Goal: Book appointment/travel/reservation

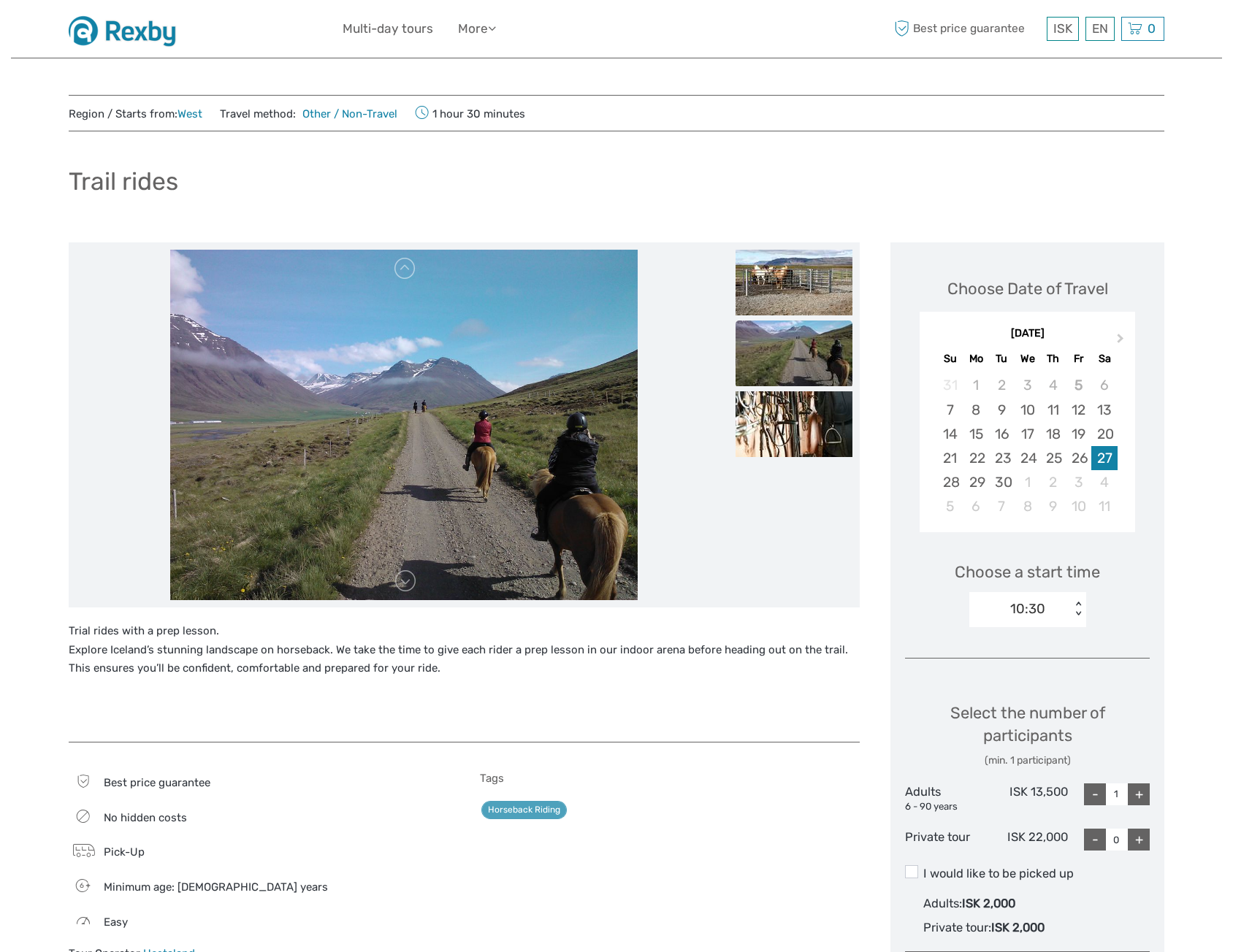
click at [146, 40] on img at bounding box center [128, 29] width 118 height 36
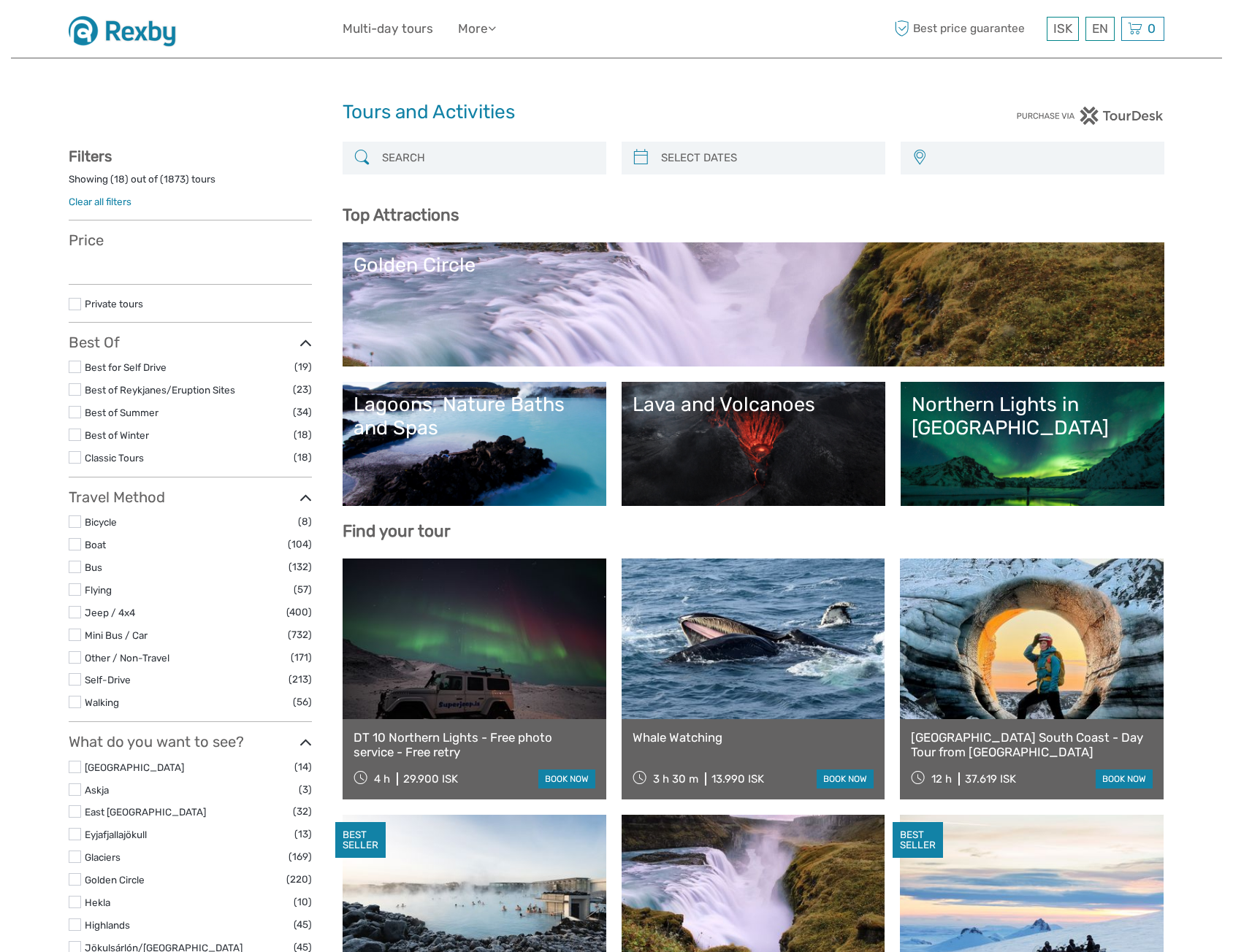
select select
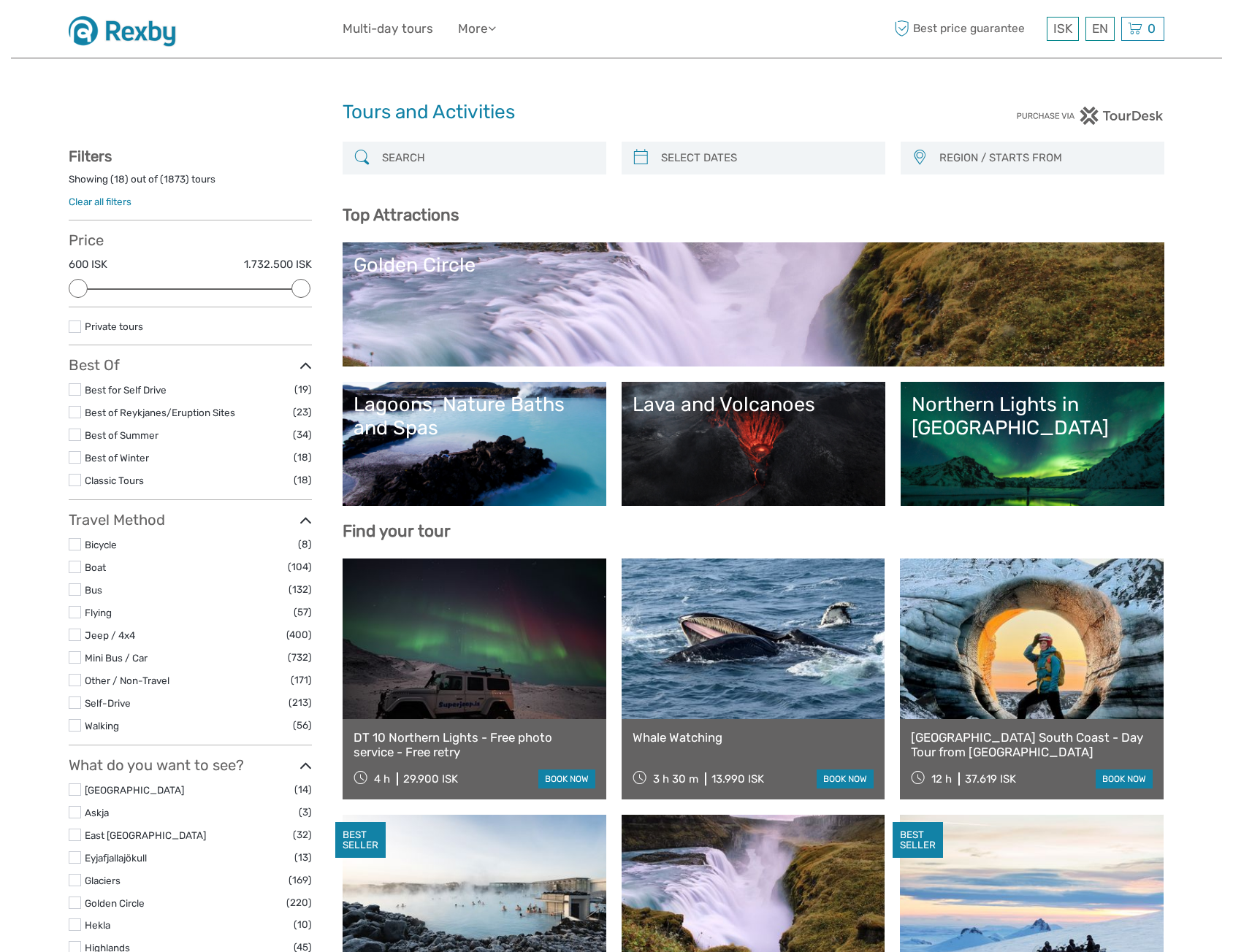
click at [157, 30] on img at bounding box center [128, 29] width 118 height 36
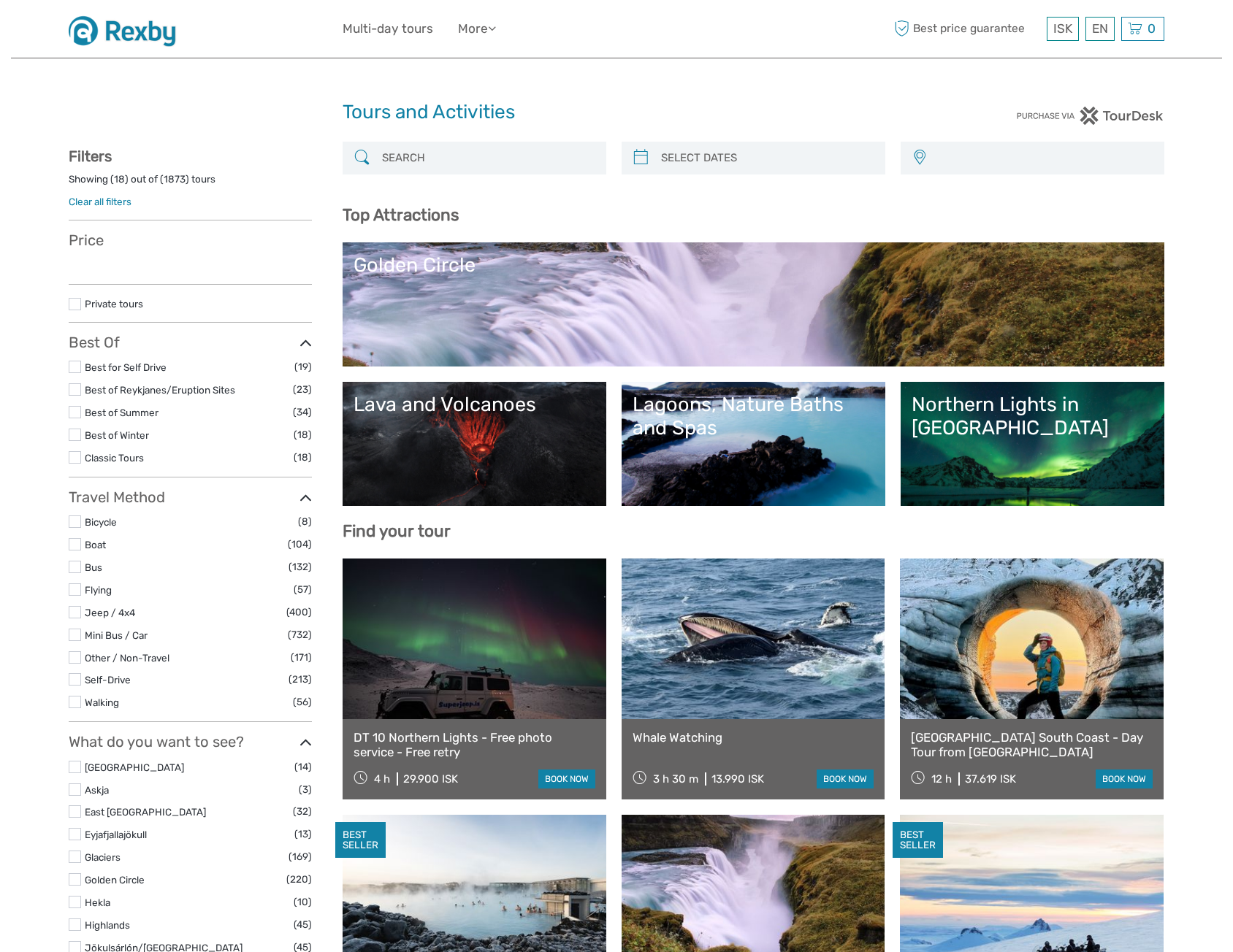
select select
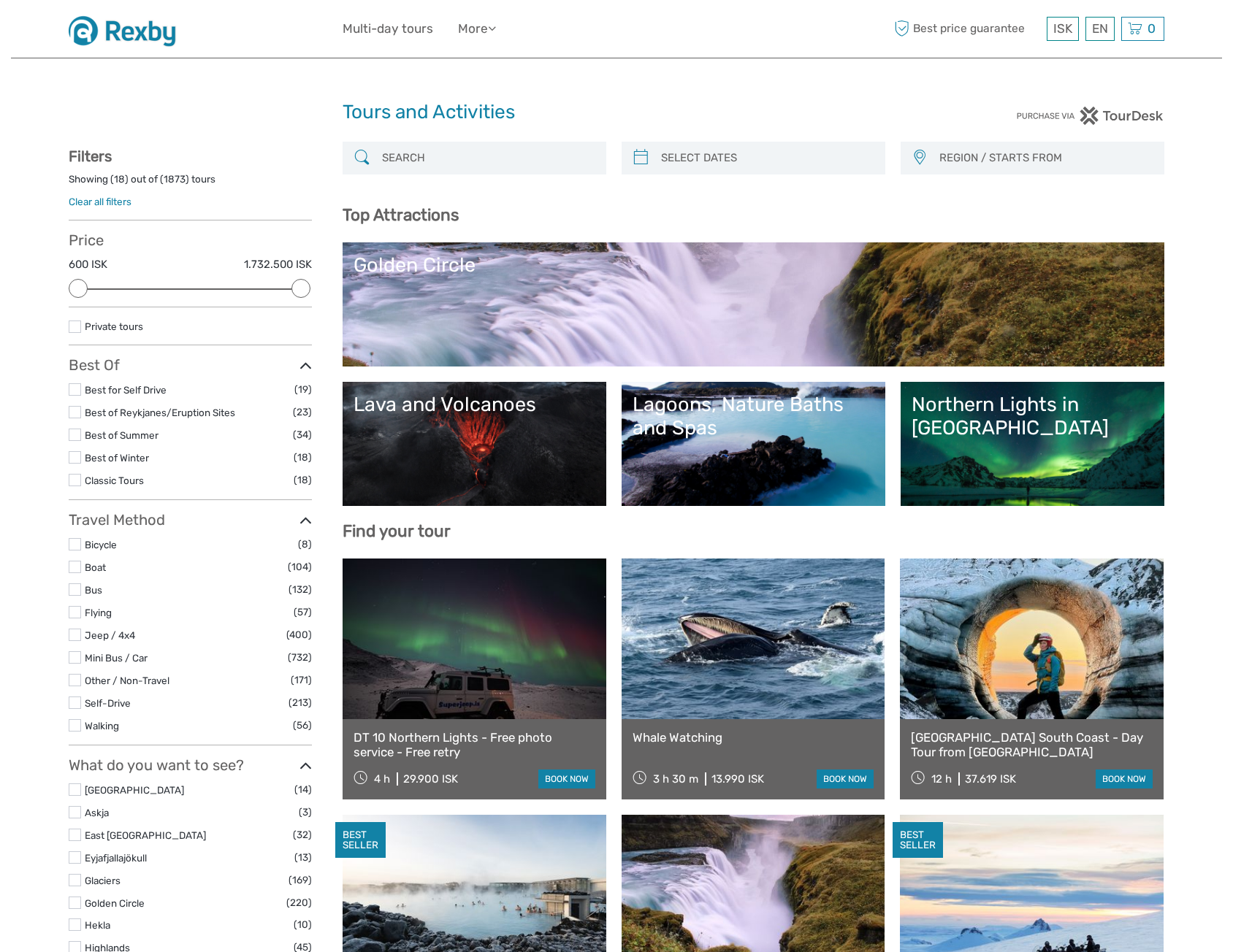
click at [480, 163] on input "search" at bounding box center [487, 158] width 223 height 26
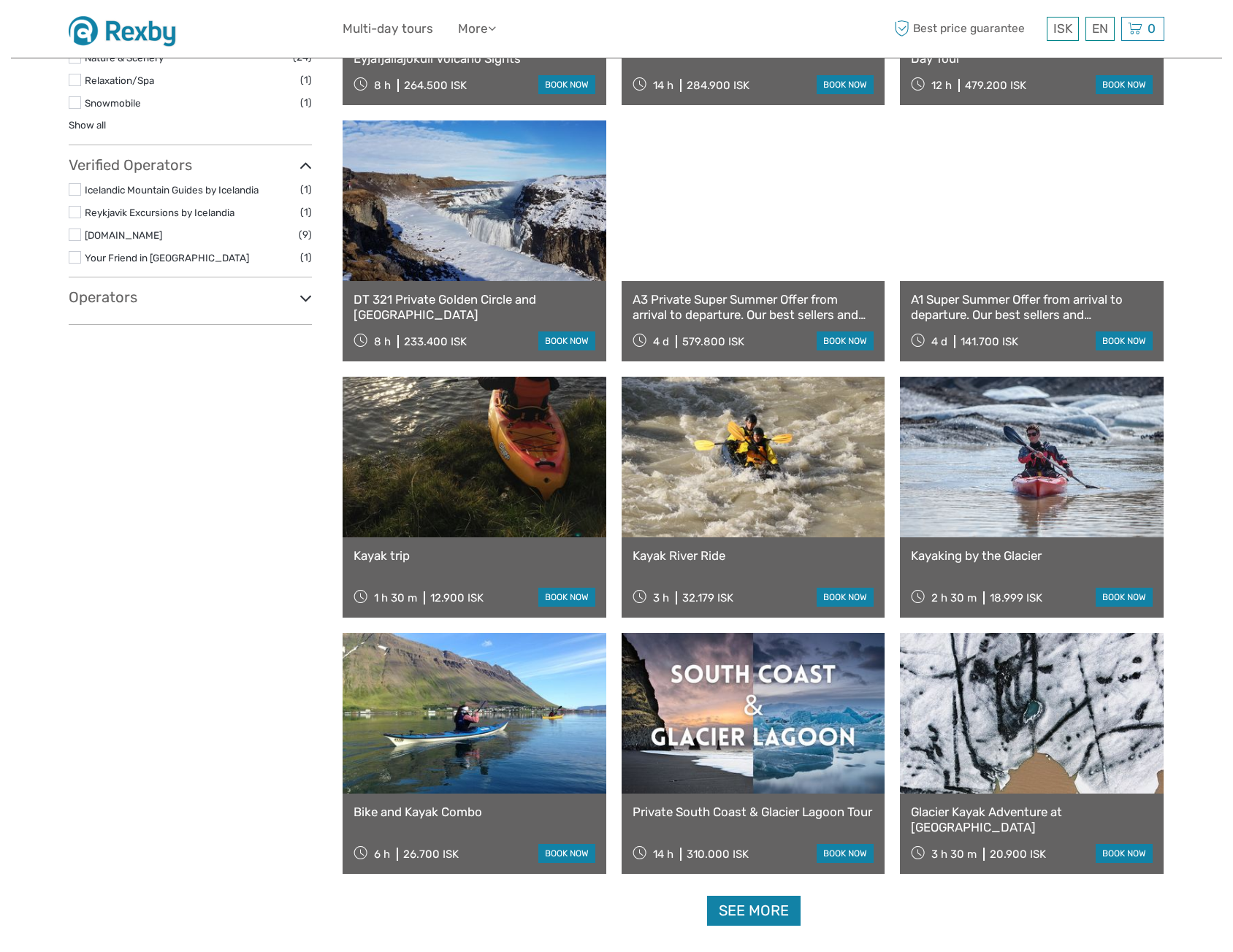
scroll to position [885, 0]
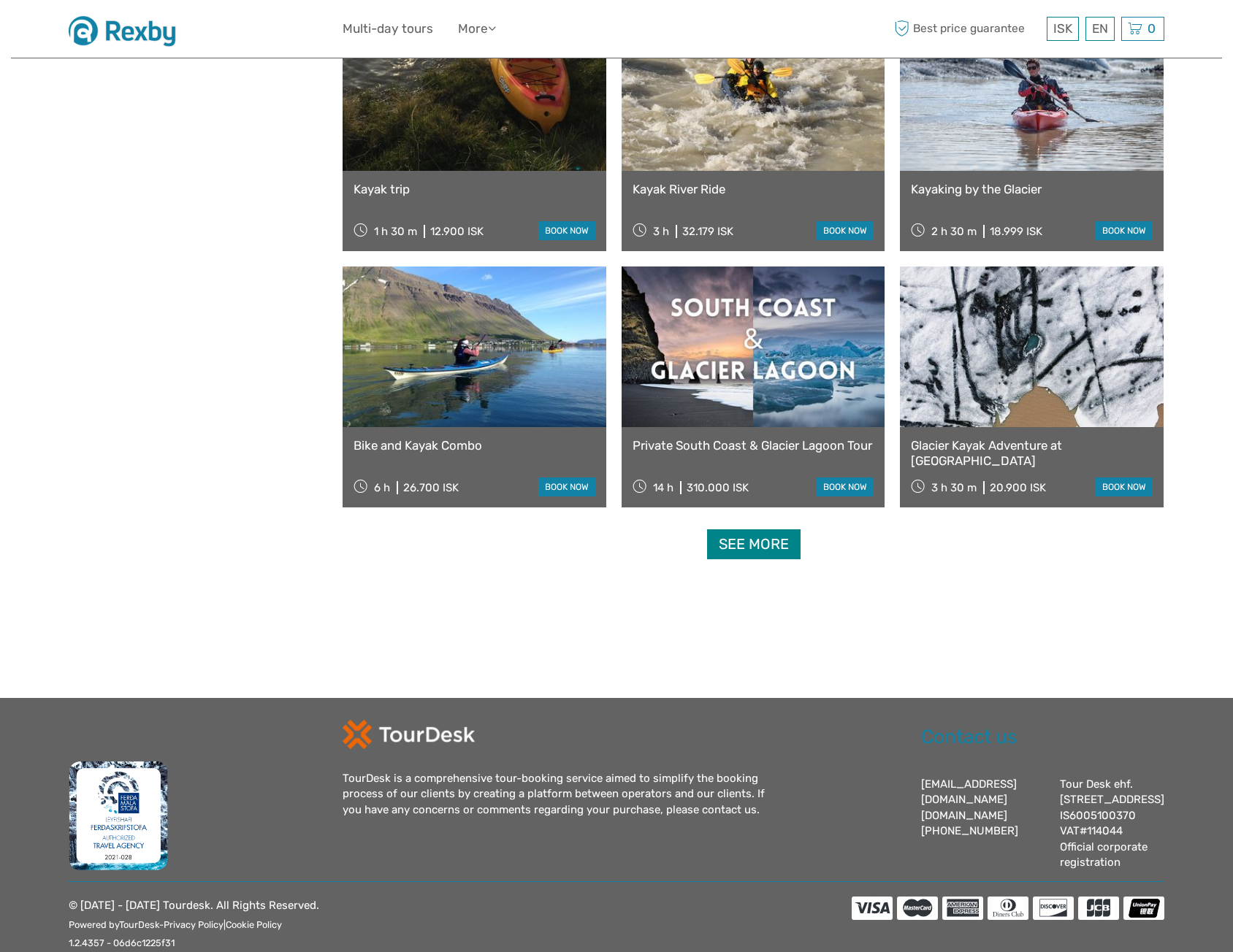
type input "kayak"
click at [779, 551] on link "See more" at bounding box center [754, 544] width 94 height 30
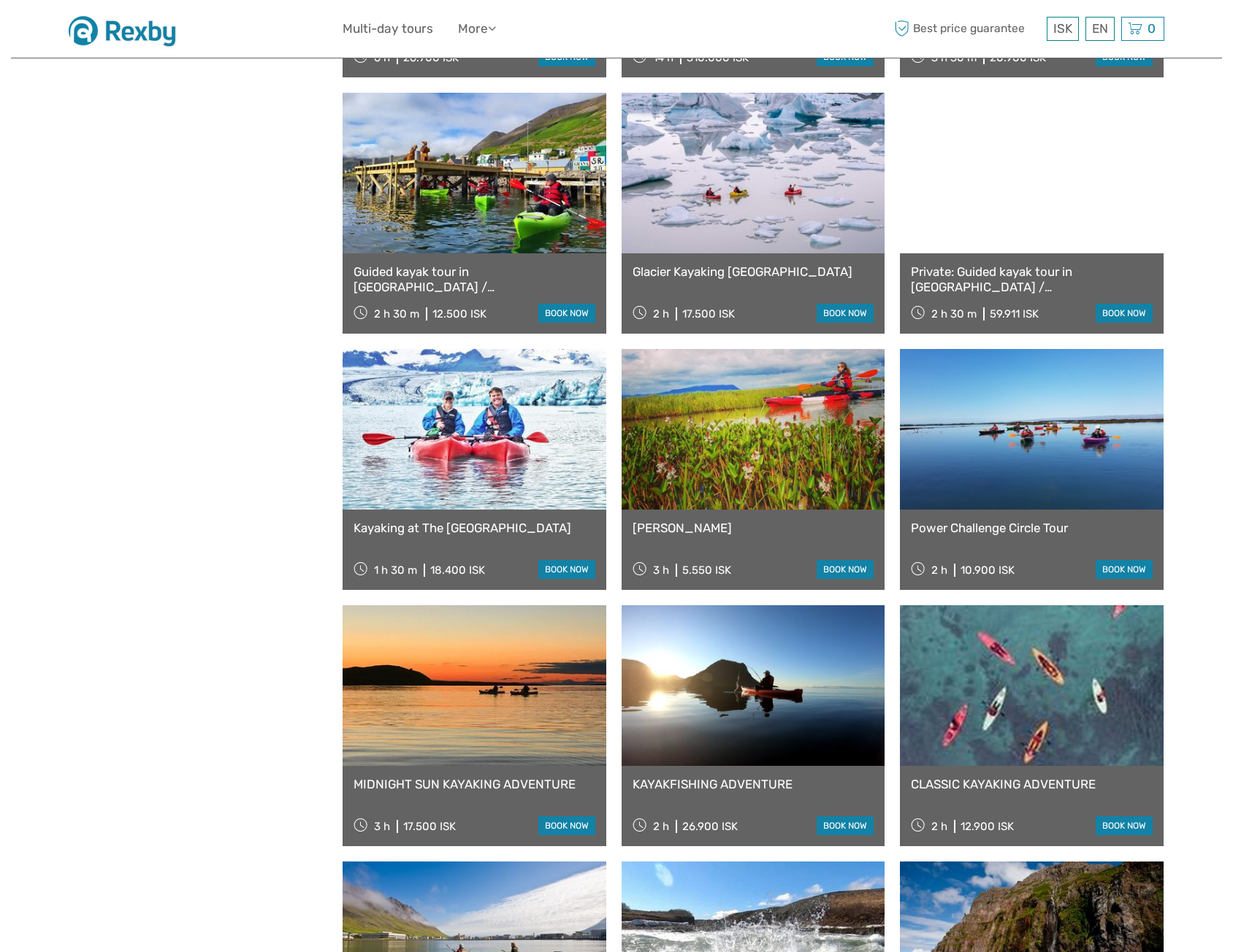
scroll to position [1686, 0]
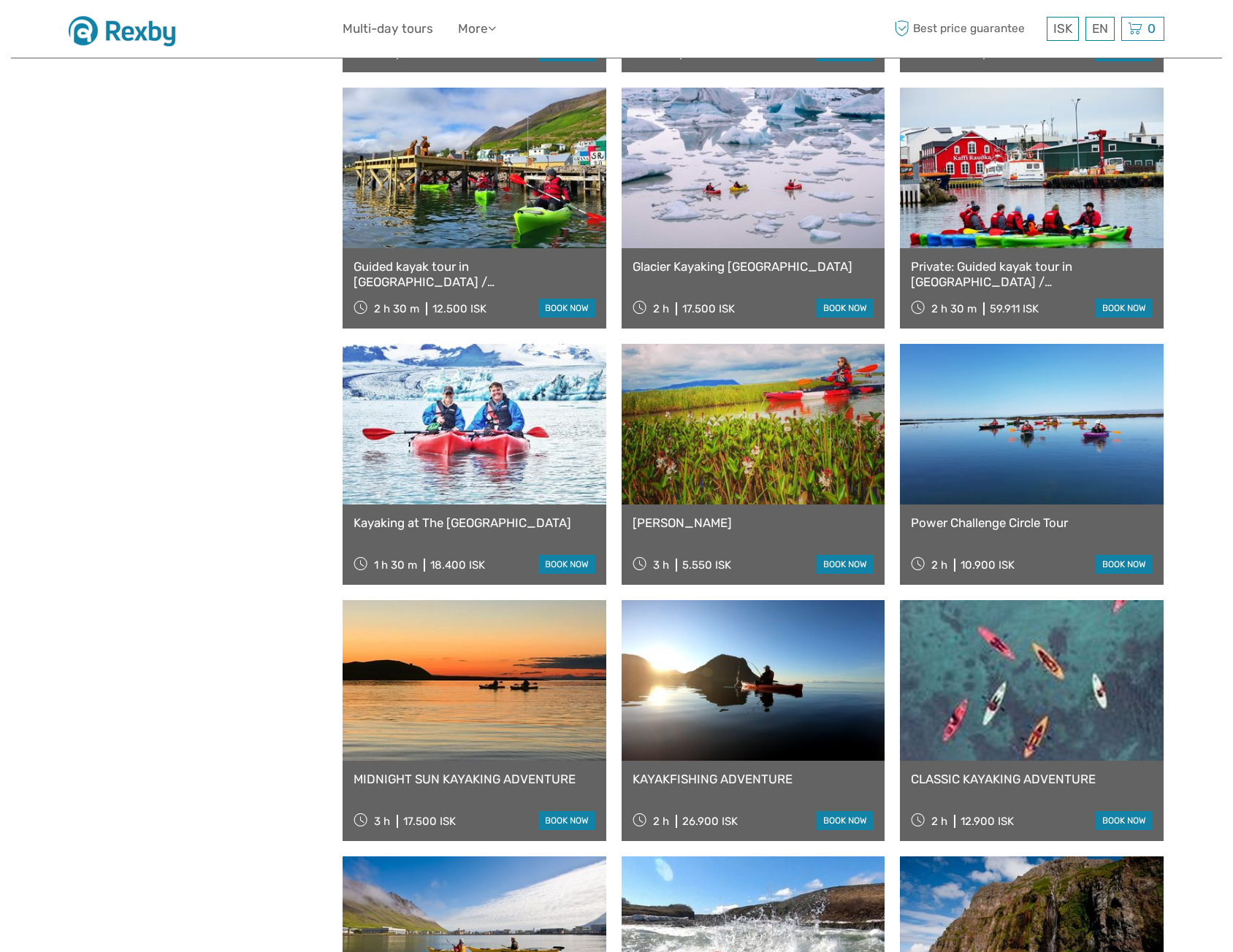
click at [447, 517] on link "Kayaking at The Glacier Lagoon" at bounding box center [474, 523] width 242 height 15
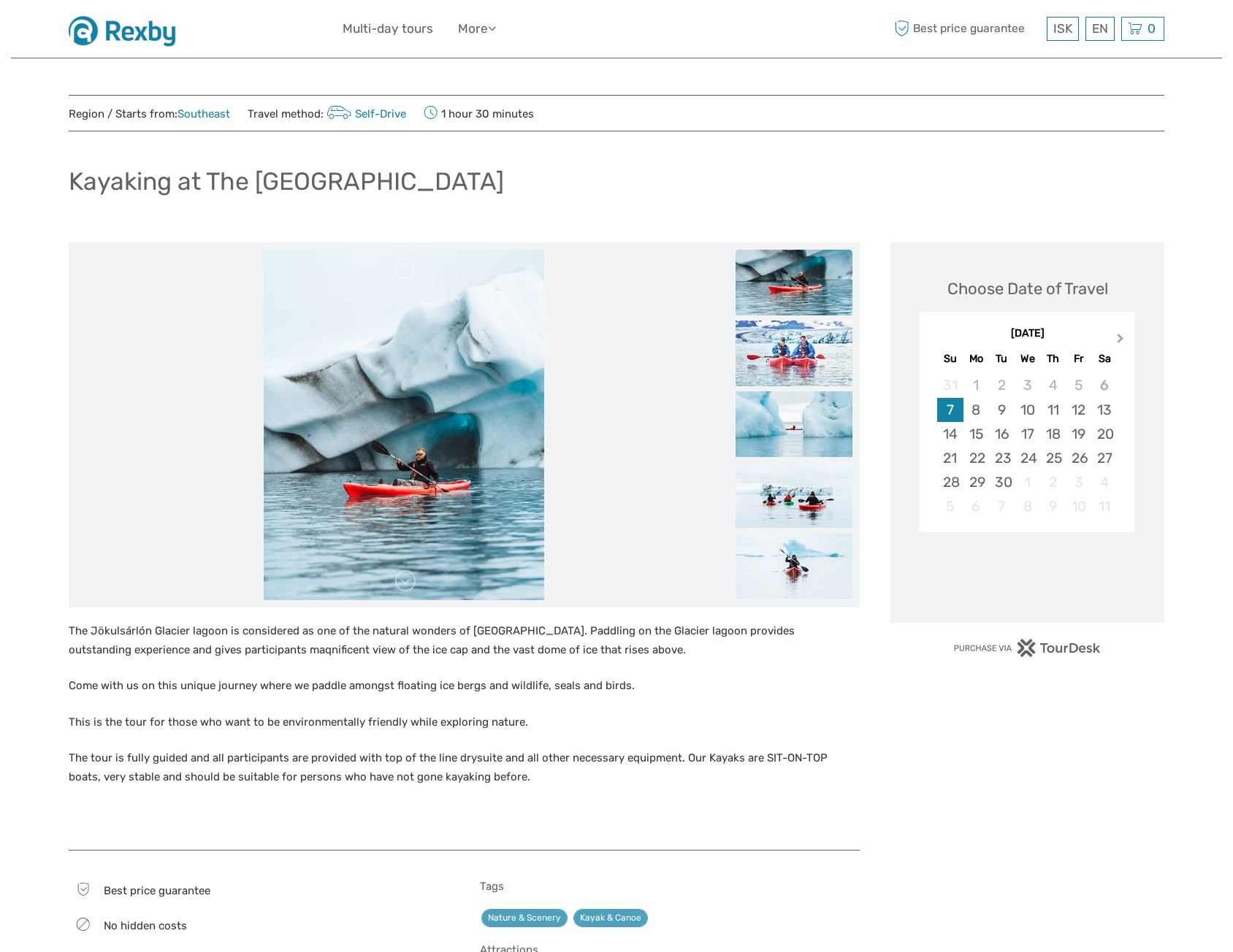
click at [1114, 331] on button "Next Month" at bounding box center [1122, 342] width 23 height 23
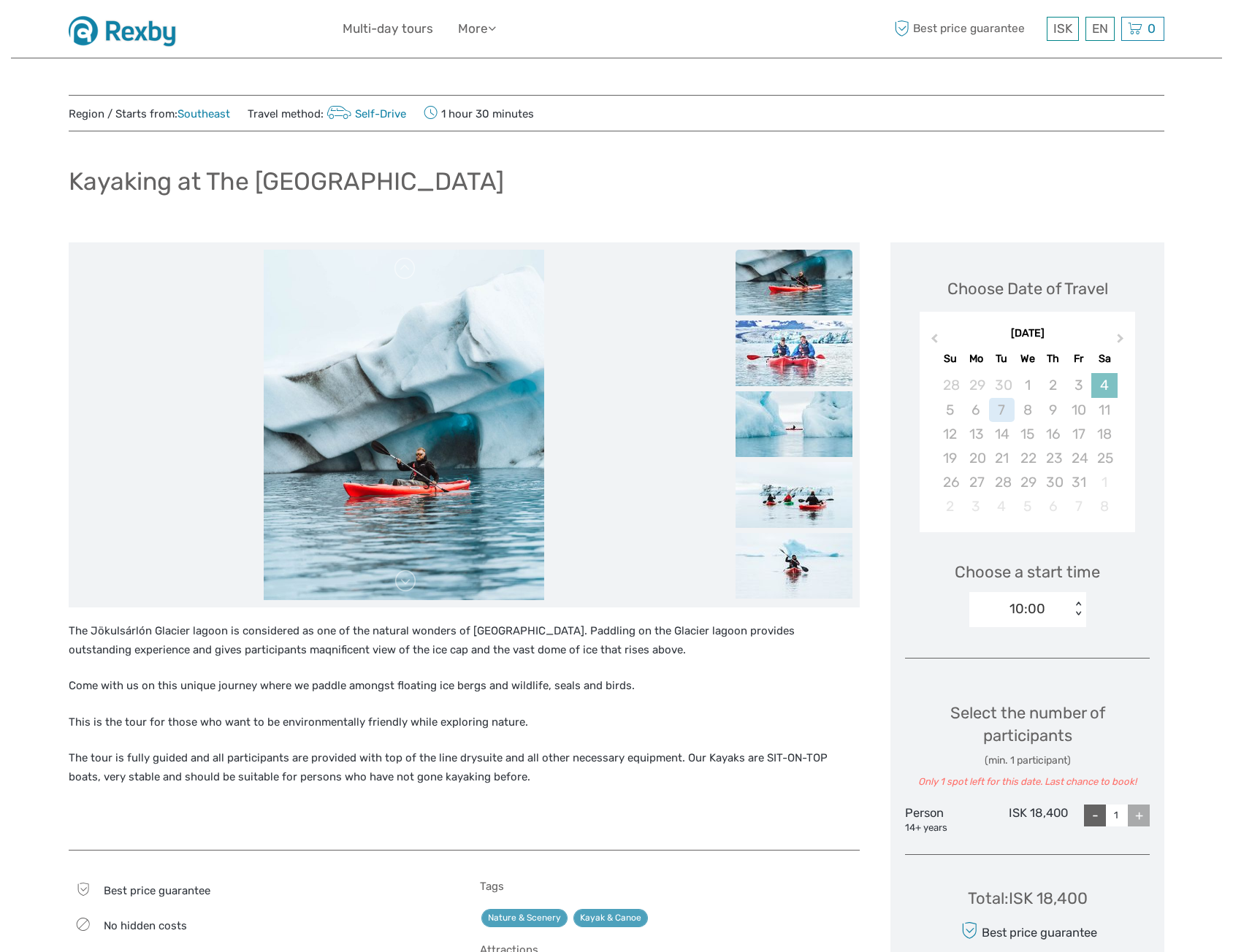
click at [1107, 387] on div "4" at bounding box center [1104, 385] width 26 height 24
click at [935, 342] on span "Previous Month" at bounding box center [935, 341] width 0 height 21
click at [1013, 479] on div "30" at bounding box center [1001, 482] width 26 height 24
click at [1121, 337] on span "Next Month" at bounding box center [1121, 341] width 0 height 21
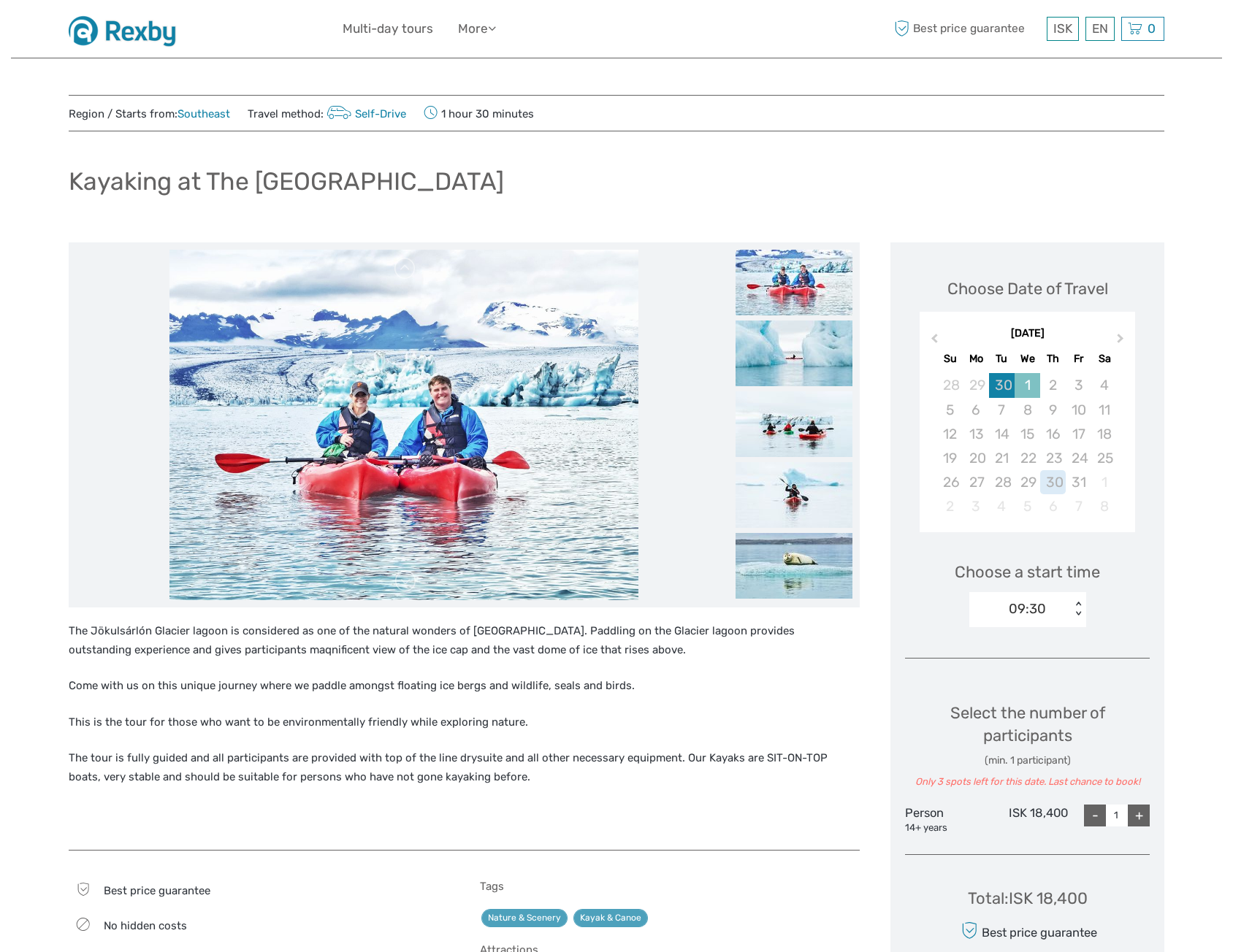
click at [1027, 390] on div "1" at bounding box center [1027, 385] width 26 height 24
click at [160, 27] on img at bounding box center [128, 29] width 118 height 36
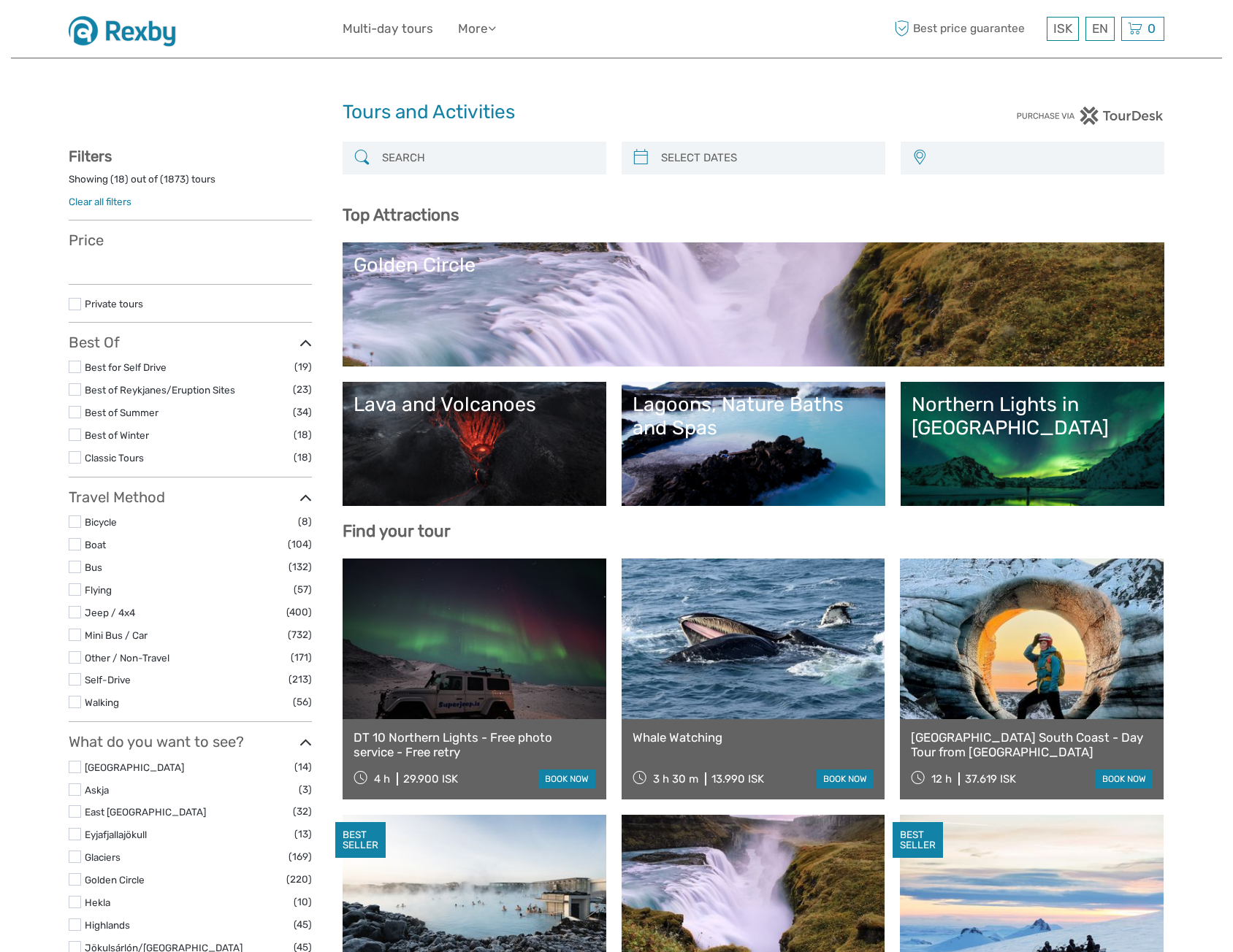
select select
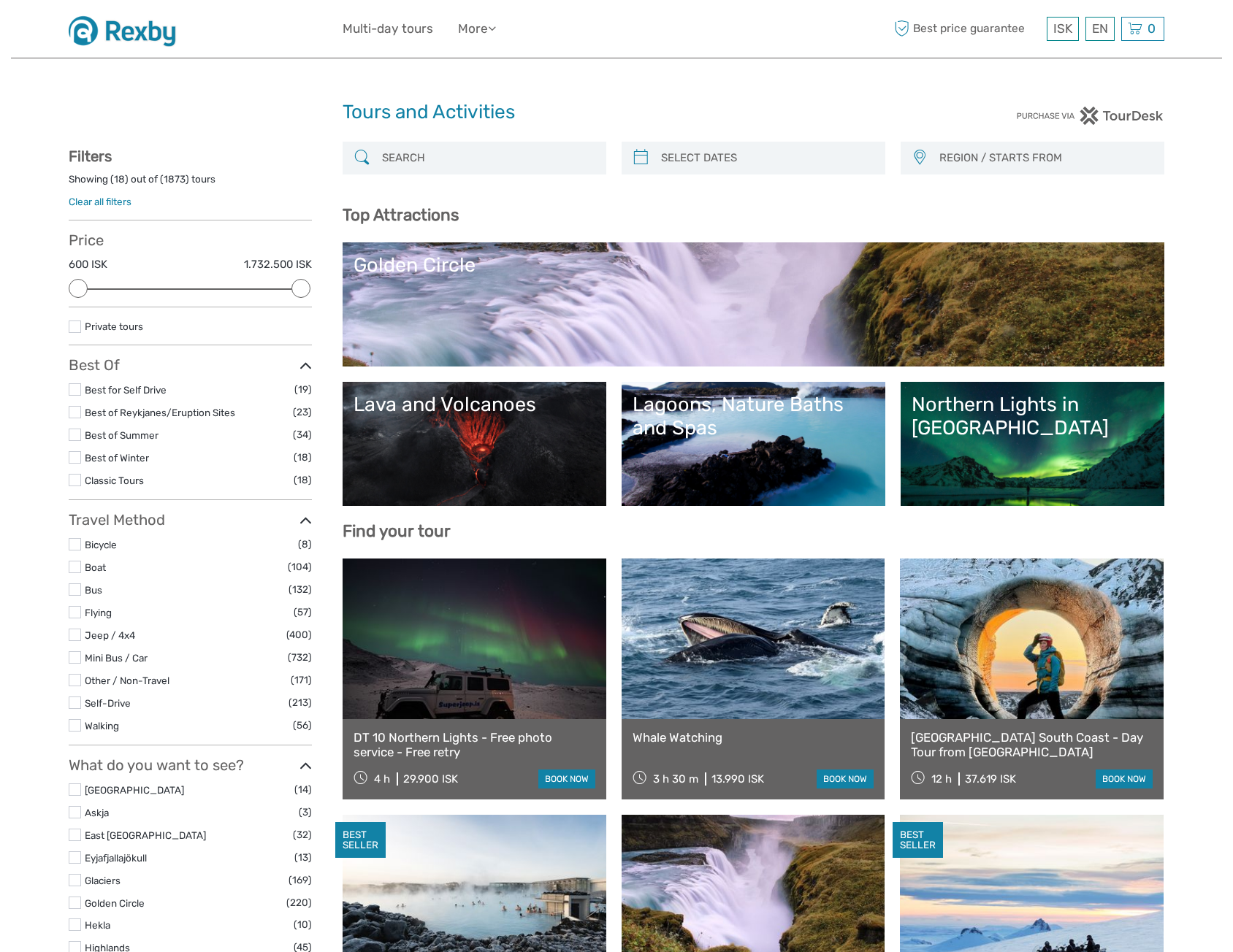
click at [448, 160] on input "search" at bounding box center [487, 158] width 223 height 26
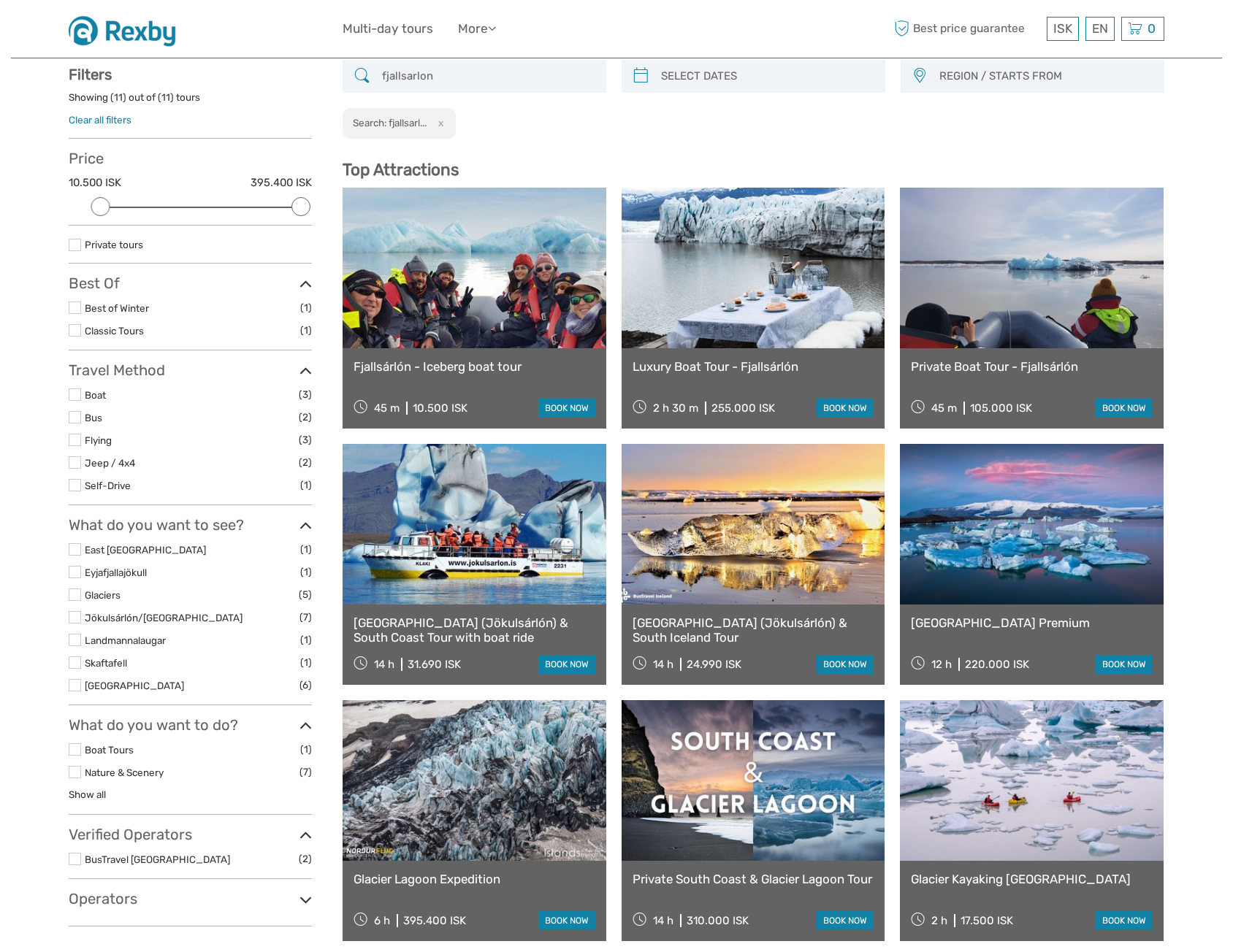
scroll to position [83, 0]
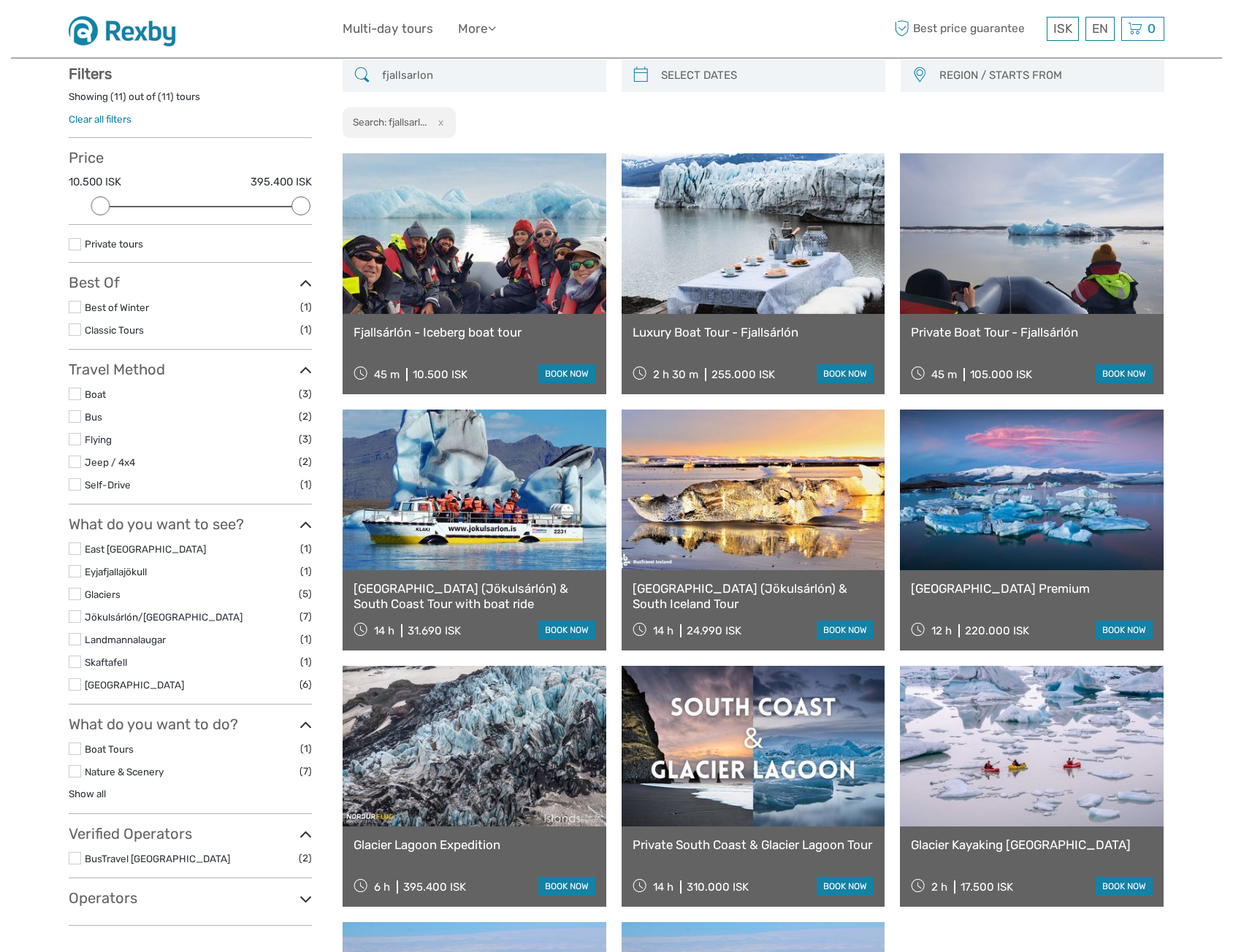
type input "fjallsarlon"
click at [499, 325] on div "Fjallsárlón - Iceberg boat tour 45 m 10.500 ISK book now" at bounding box center [474, 354] width 263 height 81
click at [455, 330] on link "Fjallsárlón - Iceberg boat tour" at bounding box center [474, 332] width 242 height 15
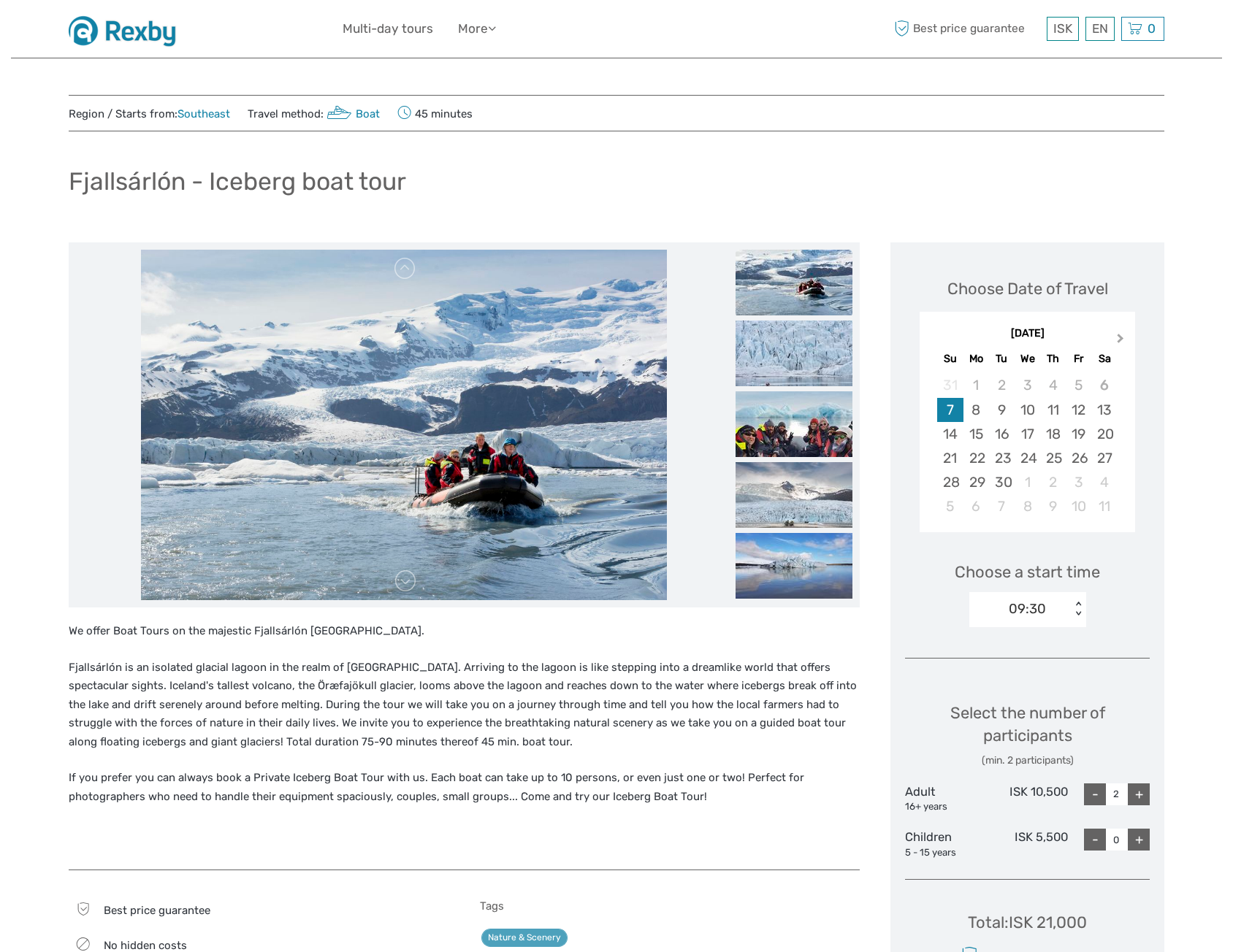
click at [1114, 342] on button "Next Month" at bounding box center [1122, 342] width 23 height 23
click at [1104, 387] on div "4" at bounding box center [1104, 385] width 26 height 24
